Goal: Information Seeking & Learning: Find specific fact

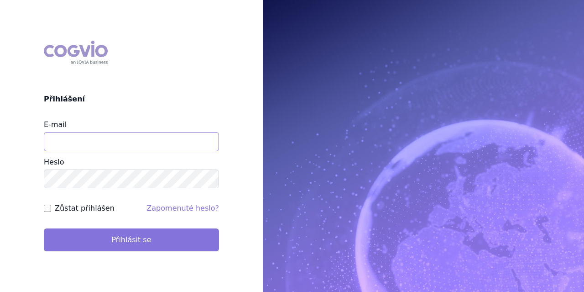
type input "vondrackova@szpcr.cz"
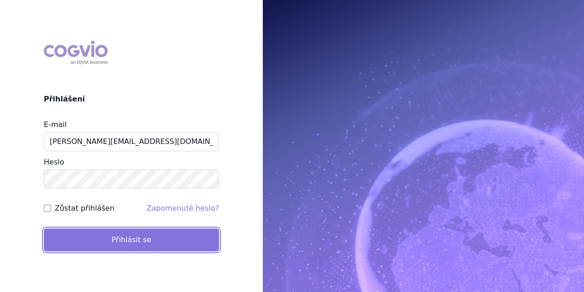
click at [161, 237] on button "Přihlásit se" at bounding box center [131, 239] width 175 height 23
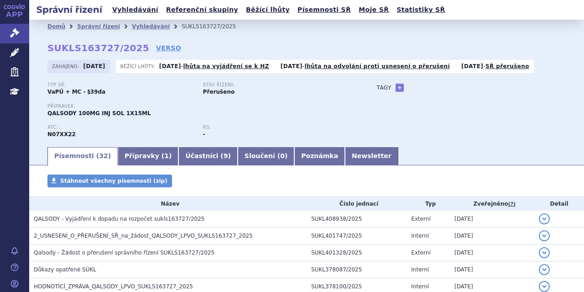
drag, startPoint x: 20, startPoint y: 140, endPoint x: 28, endPoint y: 139, distance: 8.3
click at [20, 140] on div "APP Správní řízení Léčivé přípravky Zdravotnické prostředky Education Notifikac…" at bounding box center [14, 146] width 29 height 292
click at [146, 25] on link "Vyhledávání" at bounding box center [151, 26] width 38 height 6
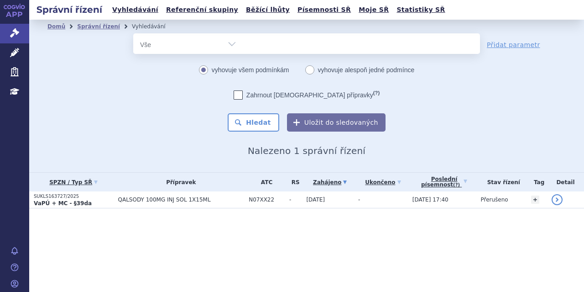
click at [0, 0] on select "qalsody" at bounding box center [0, 0] width 0 height 0
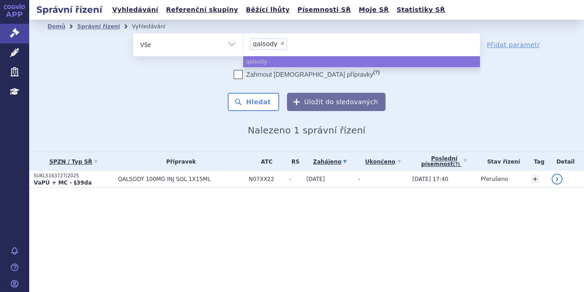
click at [282, 43] on li "× qalsody" at bounding box center [268, 43] width 37 height 11
click at [243, 43] on select "qalsody" at bounding box center [243, 44] width 0 height 23
click at [282, 43] on li "× qalsody" at bounding box center [268, 43] width 37 height 11
click at [243, 43] on select "qalsody" at bounding box center [243, 44] width 0 height 23
click at [280, 42] on span "×" at bounding box center [282, 43] width 5 height 5
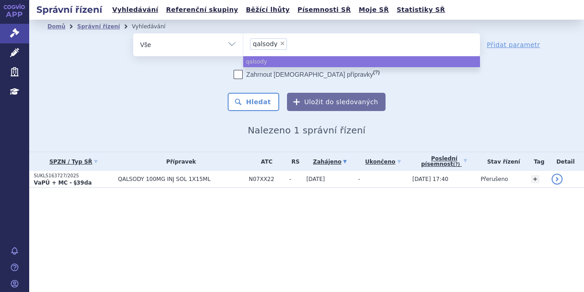
click at [243, 42] on select "qalsody" at bounding box center [243, 44] width 0 height 23
select select
type input "ela"
type input "elah"
type input "elahe"
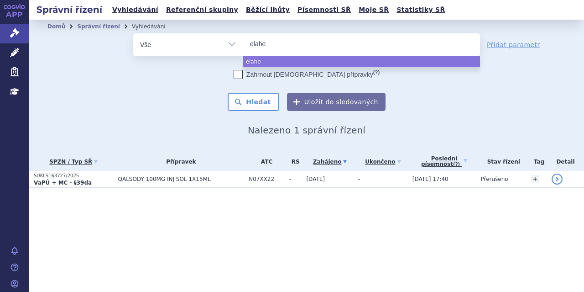
type input "elaher"
type input "elahere"
select select "elahere"
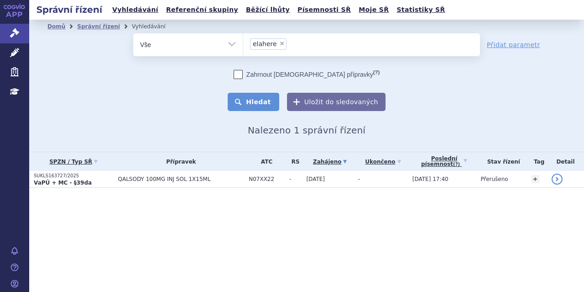
click at [252, 95] on button "Hledat" at bounding box center [254, 102] width 52 height 18
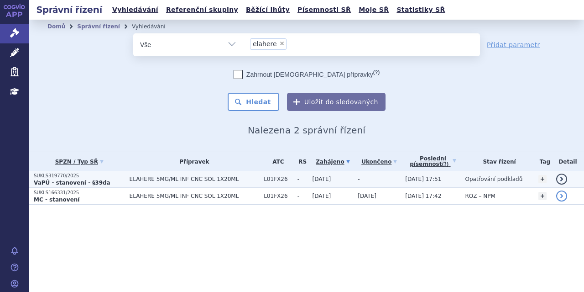
click at [149, 180] on span "ELAHERE 5MG/ML INF CNC SOL 1X20ML" at bounding box center [195, 179] width 130 height 6
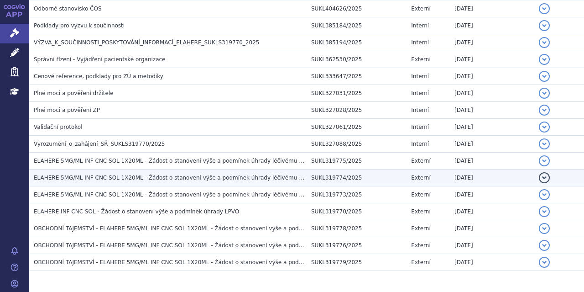
scroll to position [196, 0]
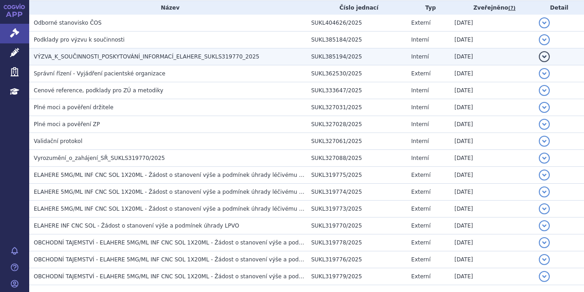
click at [114, 60] on span "VÝZVA_K_SOUČINNOSTI_POSKYTOVÁNÍ_INFORMACÍ_ELAHERE_SUKLS319770_2025" at bounding box center [147, 56] width 226 height 6
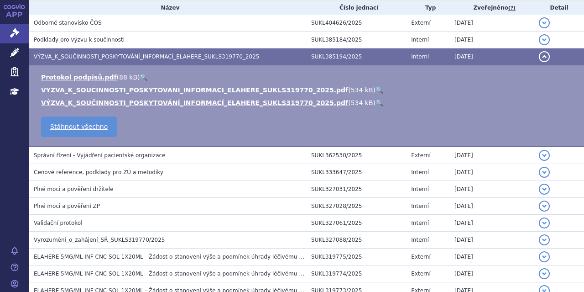
click at [376, 86] on link "🔍" at bounding box center [380, 89] width 8 height 7
